Goal: Check status: Check status

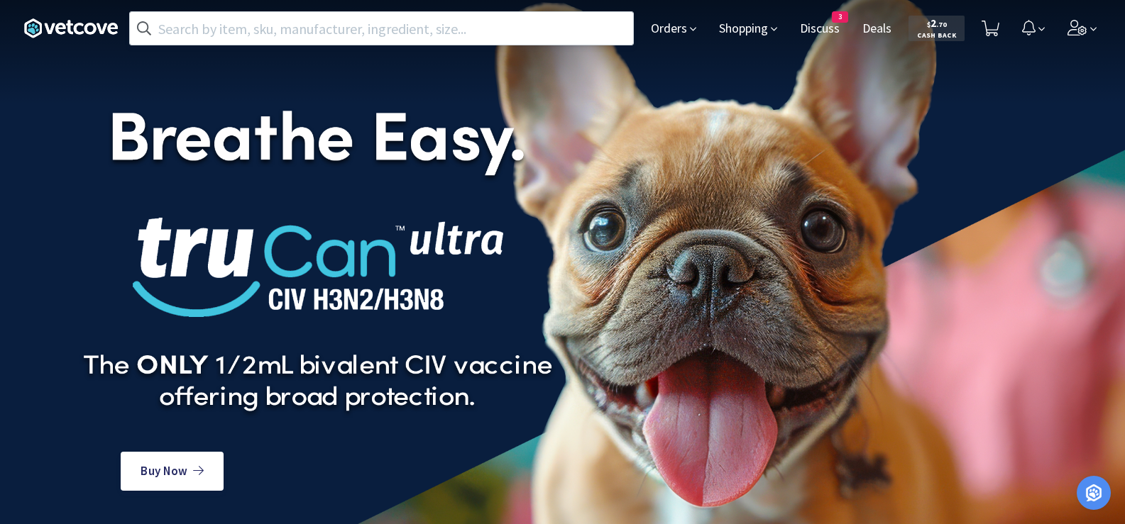
click at [469, 33] on input "text" at bounding box center [381, 28] width 503 height 33
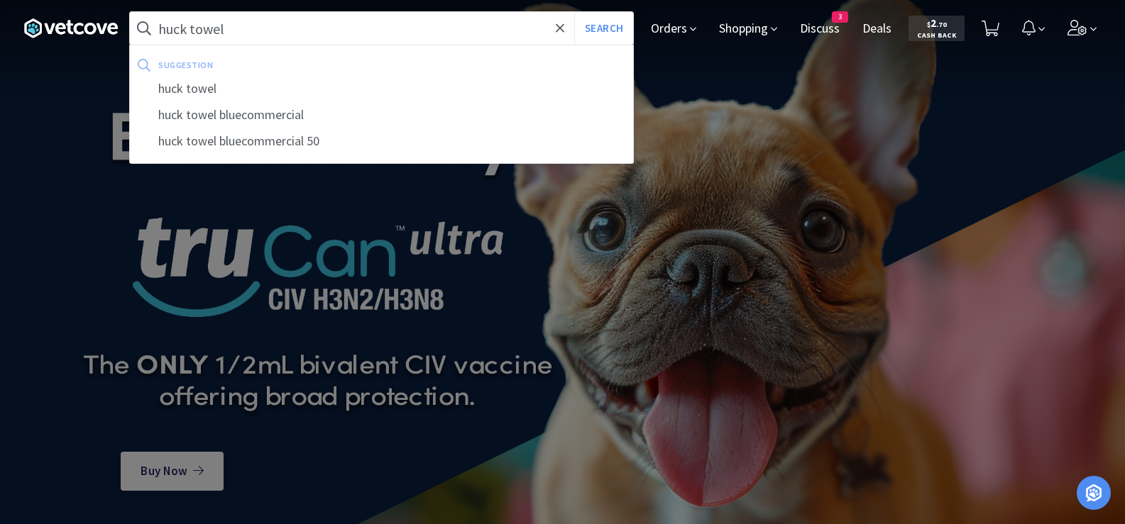
type input "huck towel"
click at [574, 12] on button "Search" at bounding box center [603, 28] width 59 height 33
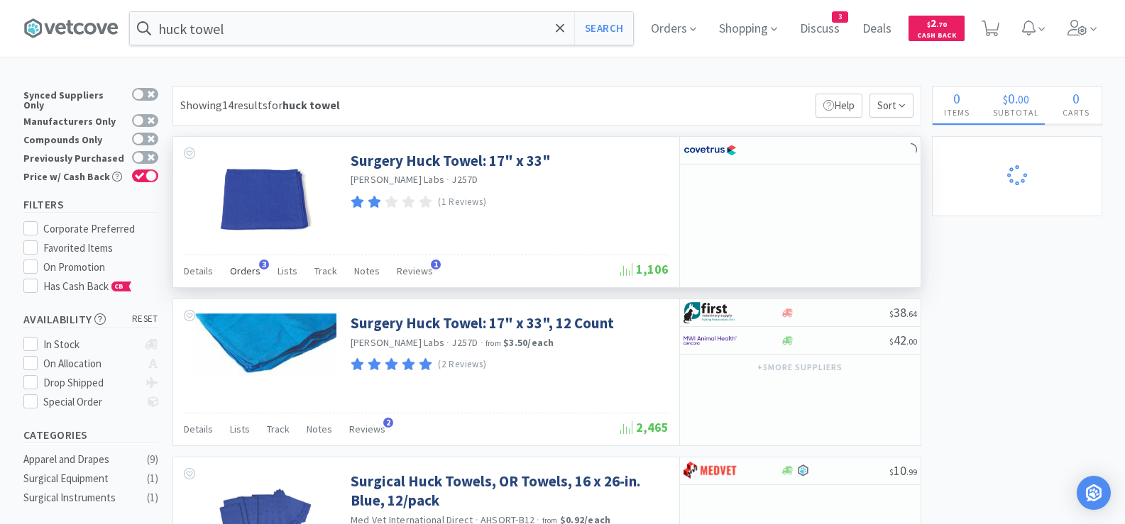
click at [245, 274] on span "Orders" at bounding box center [245, 271] width 31 height 13
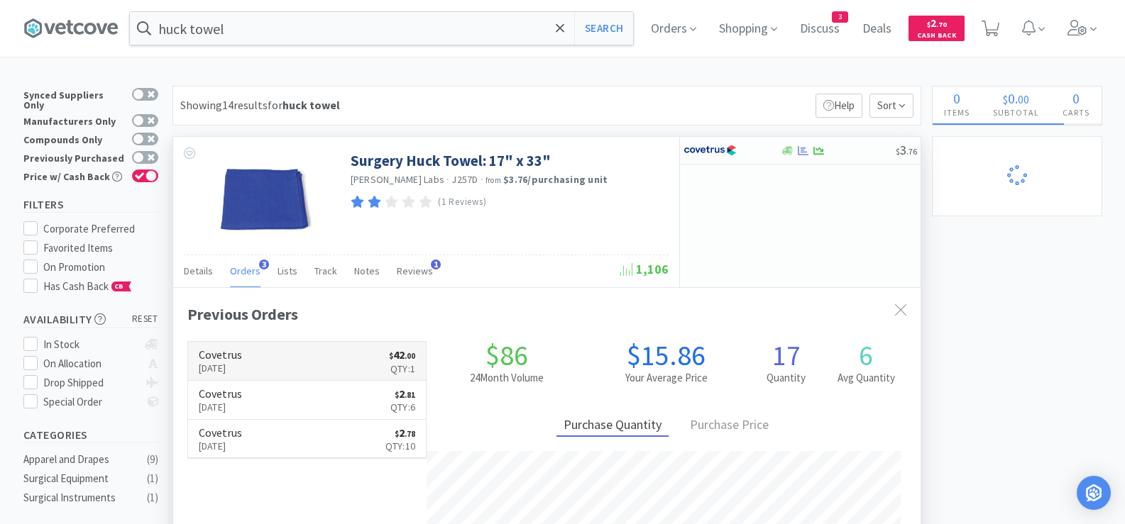
scroll to position [368, 747]
click at [340, 360] on link "Covetrus [DATE] $ 42 . 00 Qty: 1" at bounding box center [307, 361] width 238 height 39
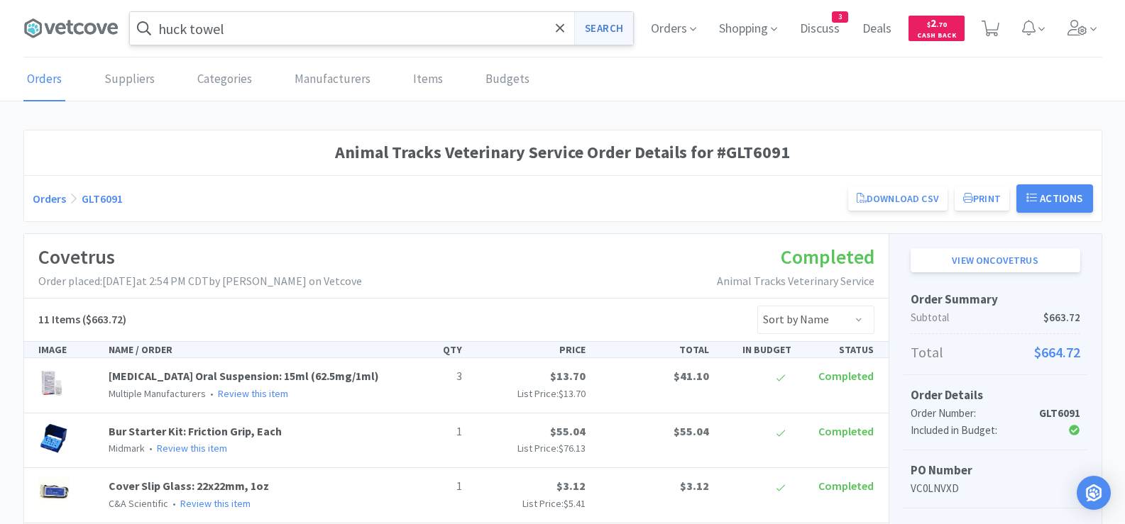
click at [600, 27] on button "Search" at bounding box center [603, 28] width 59 height 33
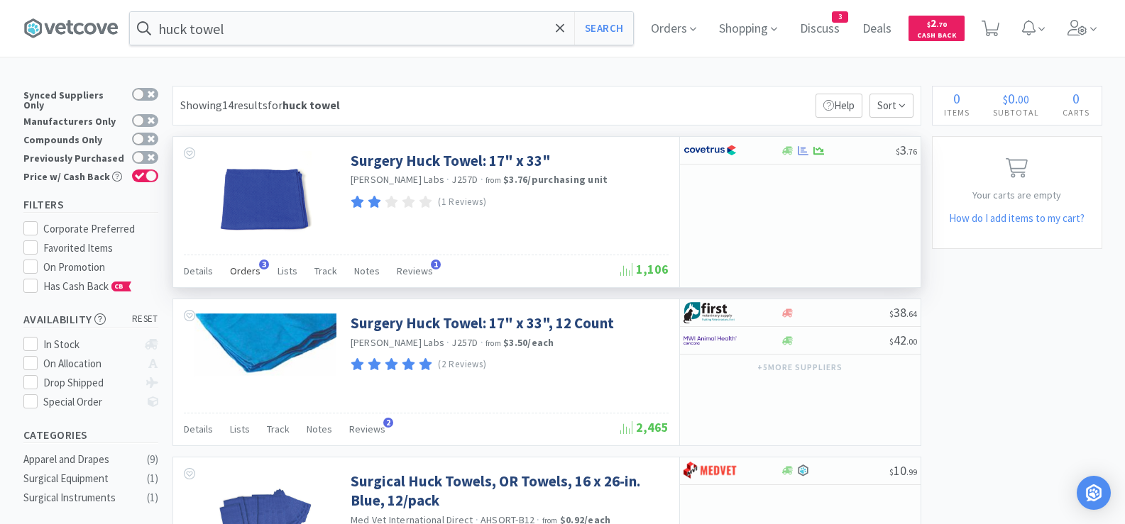
click at [241, 266] on span "Orders" at bounding box center [245, 271] width 31 height 13
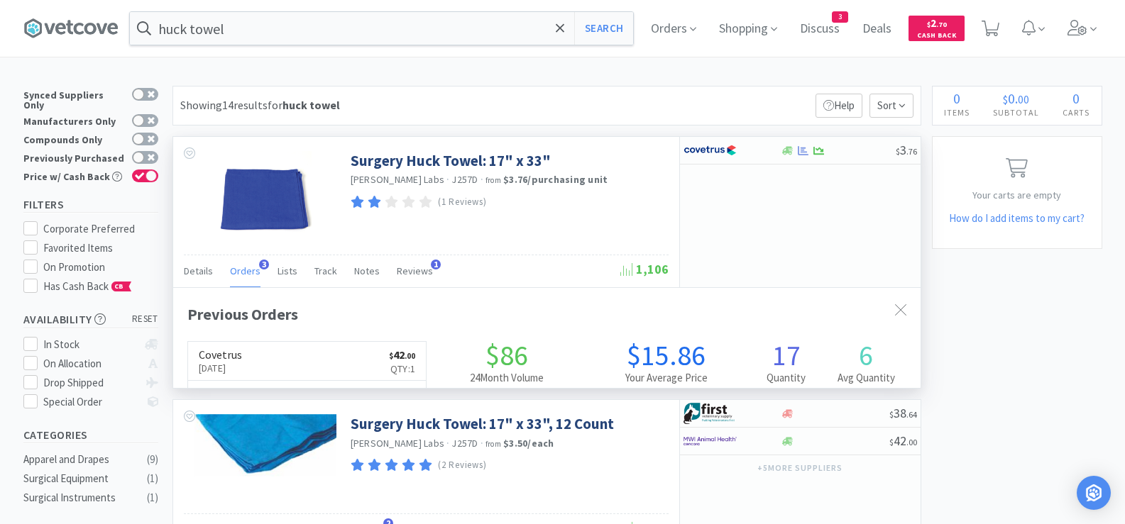
scroll to position [368, 747]
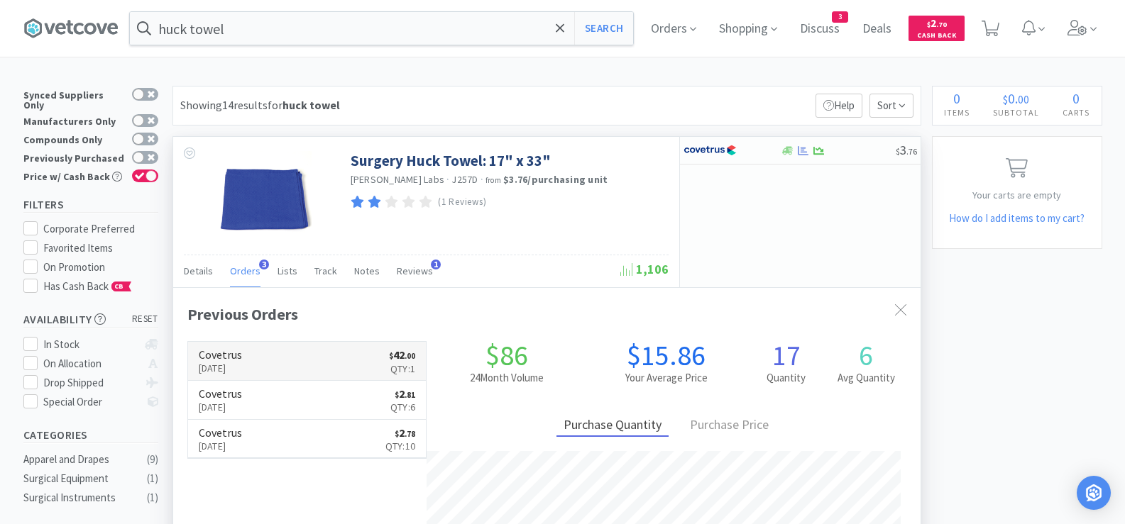
click at [231, 351] on h6 "Covetrus" at bounding box center [220, 354] width 43 height 11
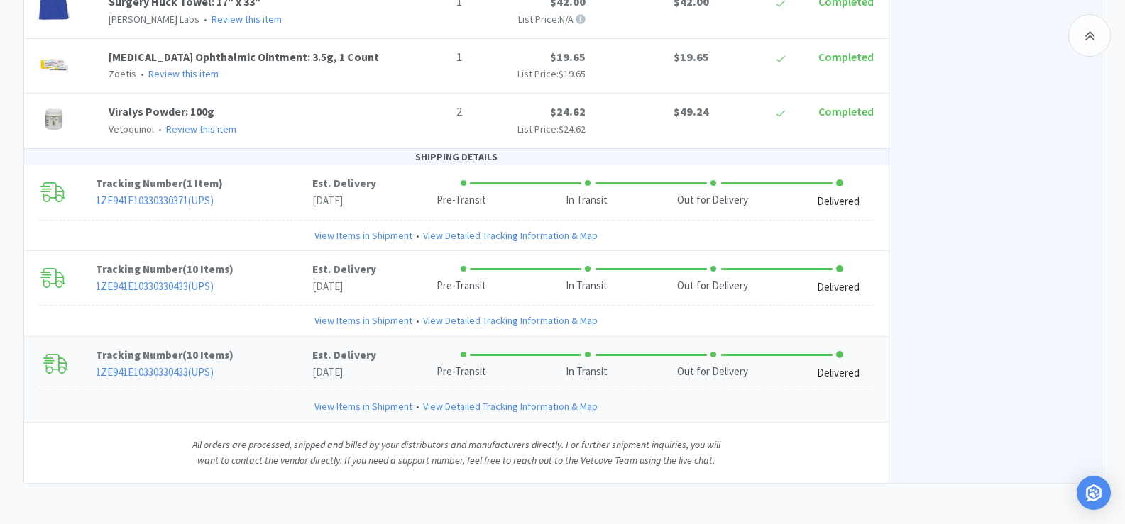
scroll to position [832, 0]
click at [394, 406] on link "View Items in Shipment" at bounding box center [363, 405] width 98 height 16
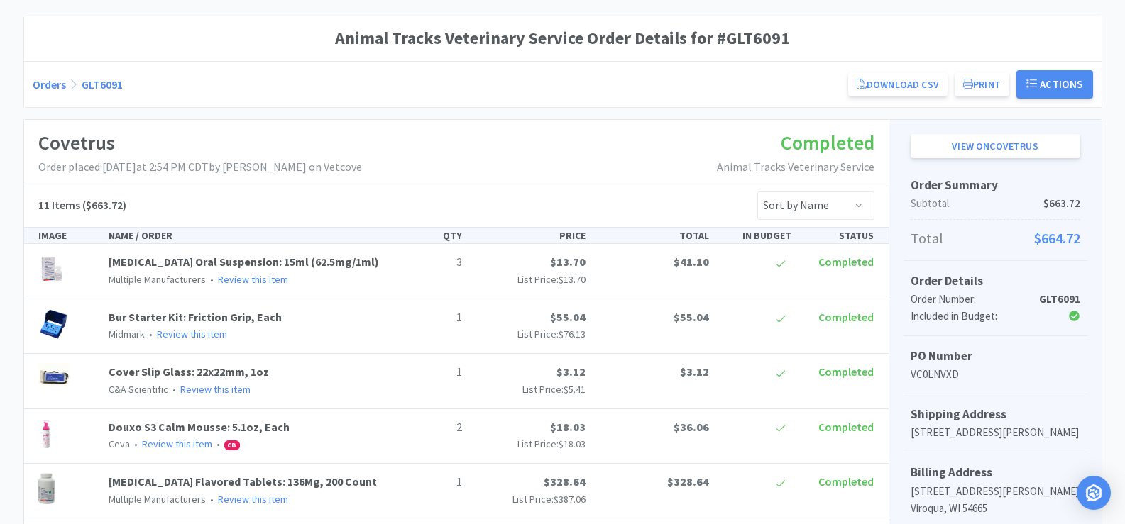
scroll to position [71, 0]
